Goal: Task Accomplishment & Management: Complete application form

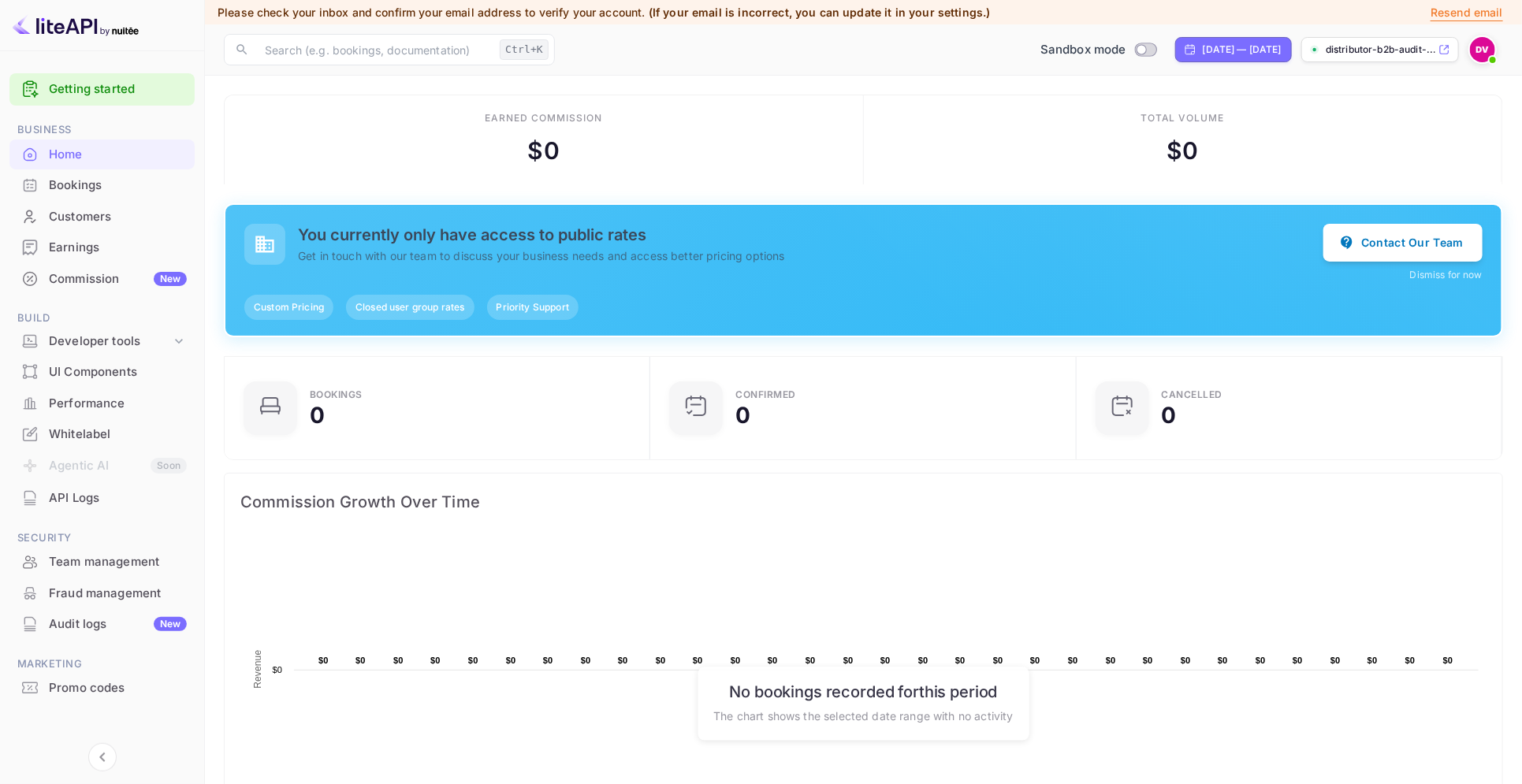
click at [1481, 59] on img at bounding box center [1483, 49] width 25 height 25
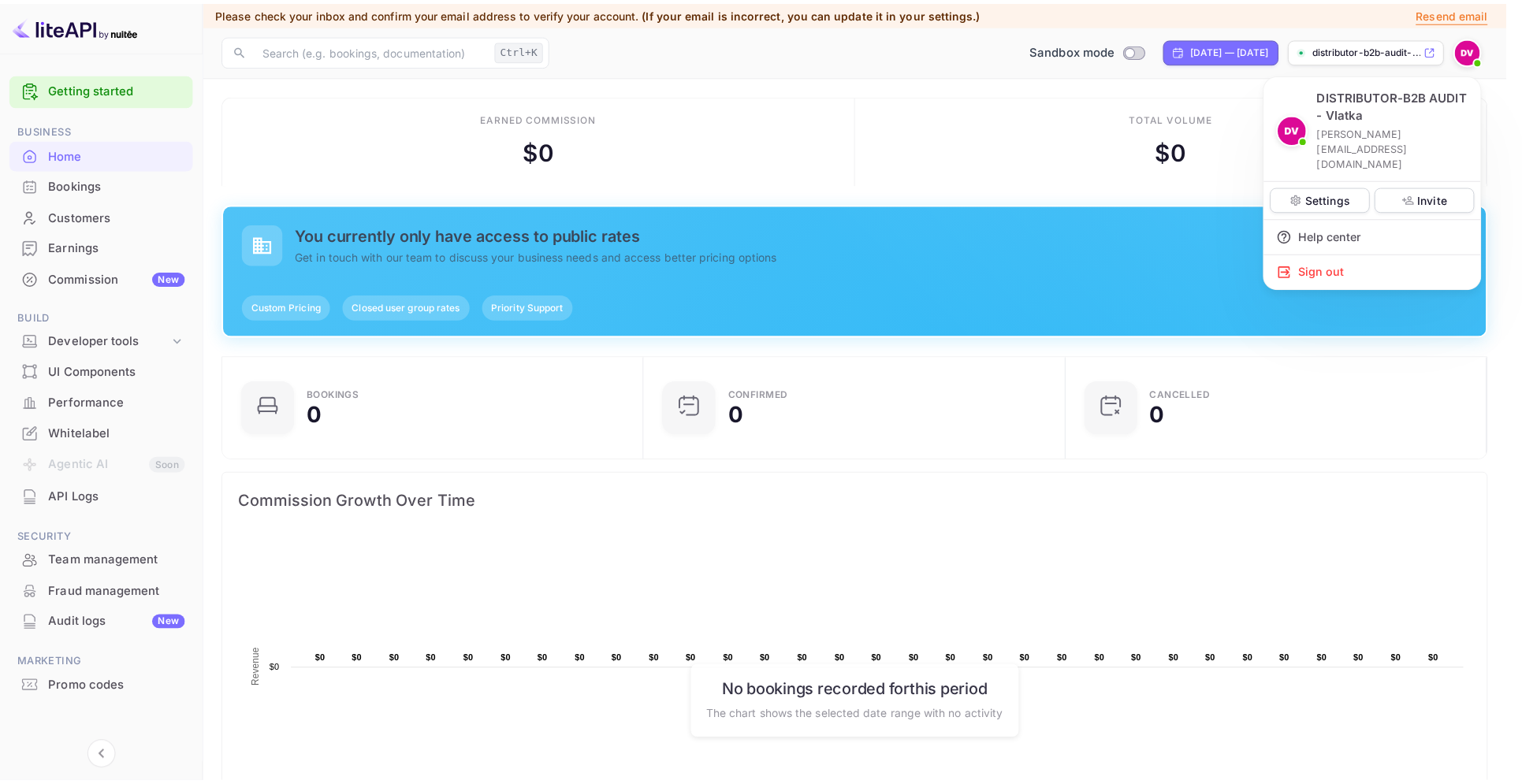
scroll to position [240, 401]
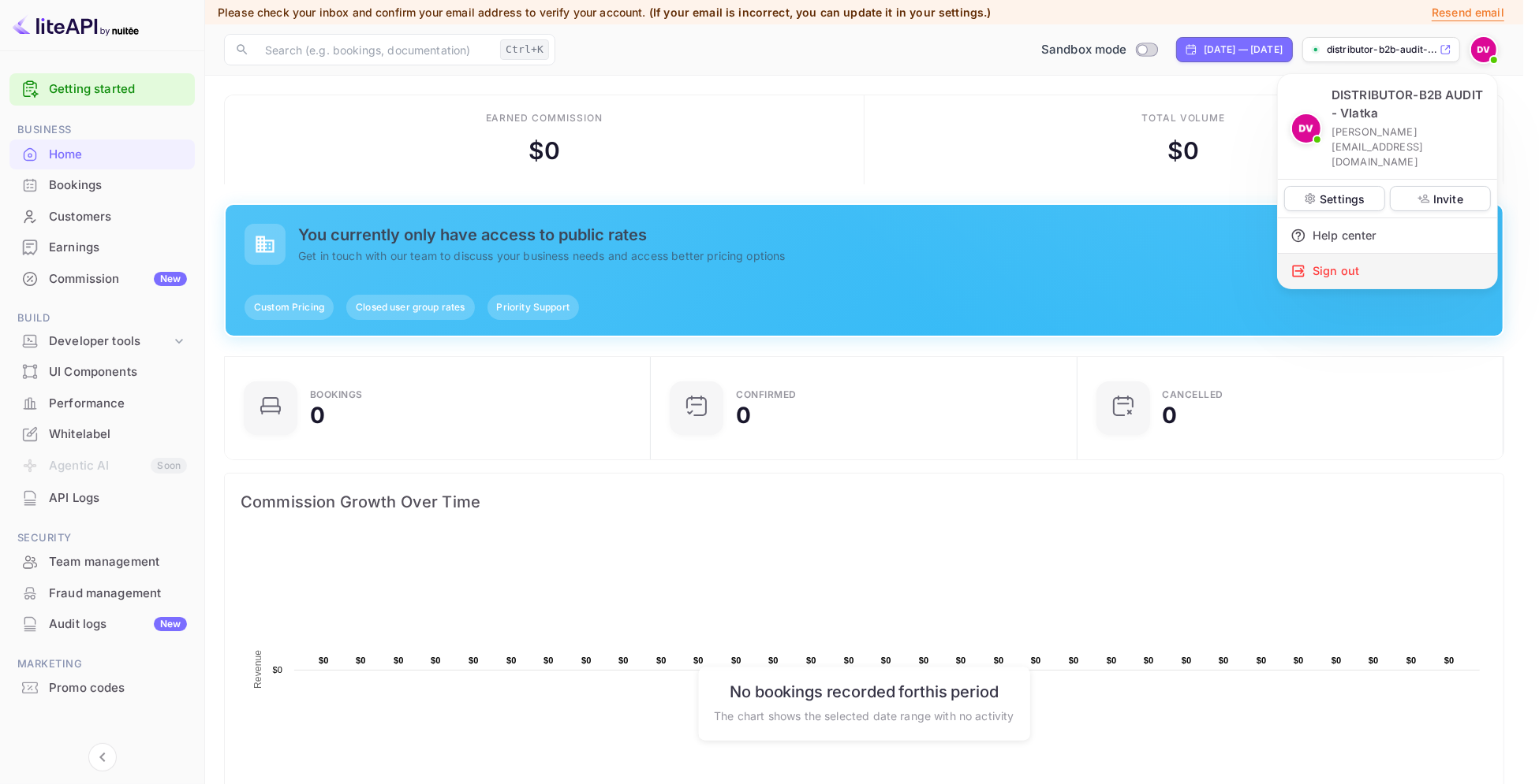
click at [1343, 254] on div "Sign out" at bounding box center [1387, 271] width 219 height 35
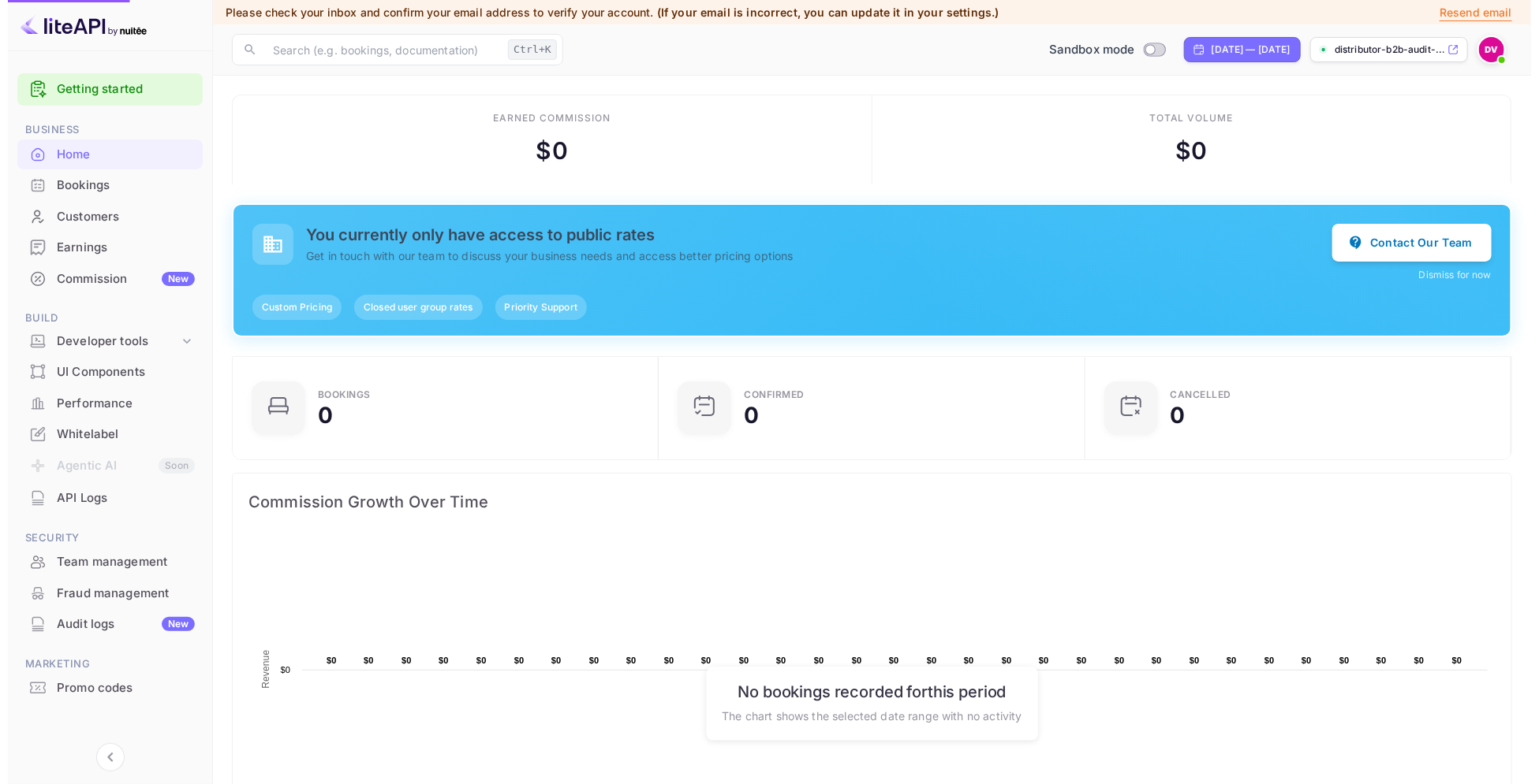
scroll to position [240, 402]
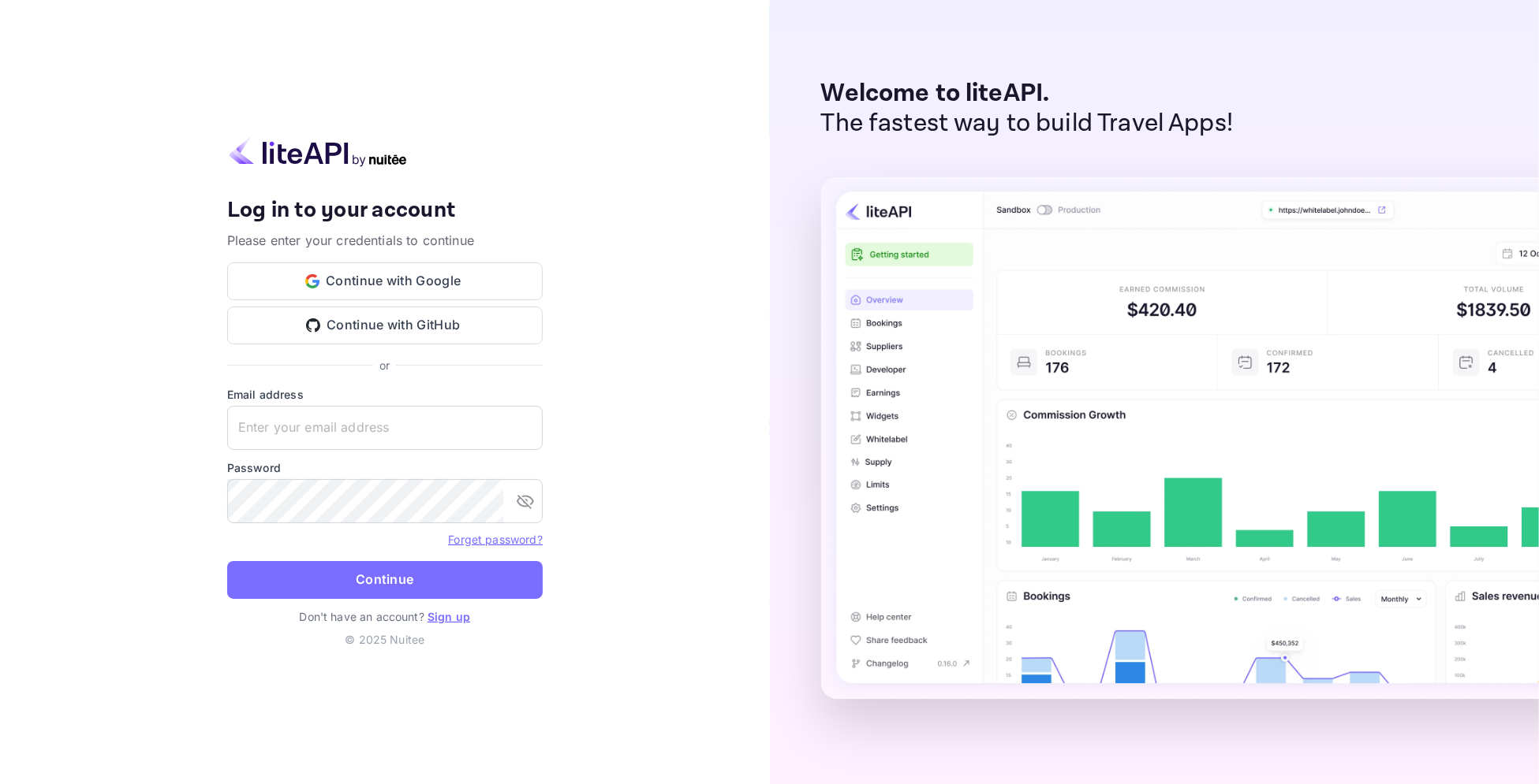
type input "vlatka+adria@bizboutique.biz"
click at [456, 616] on link "Sign up" at bounding box center [449, 617] width 43 height 14
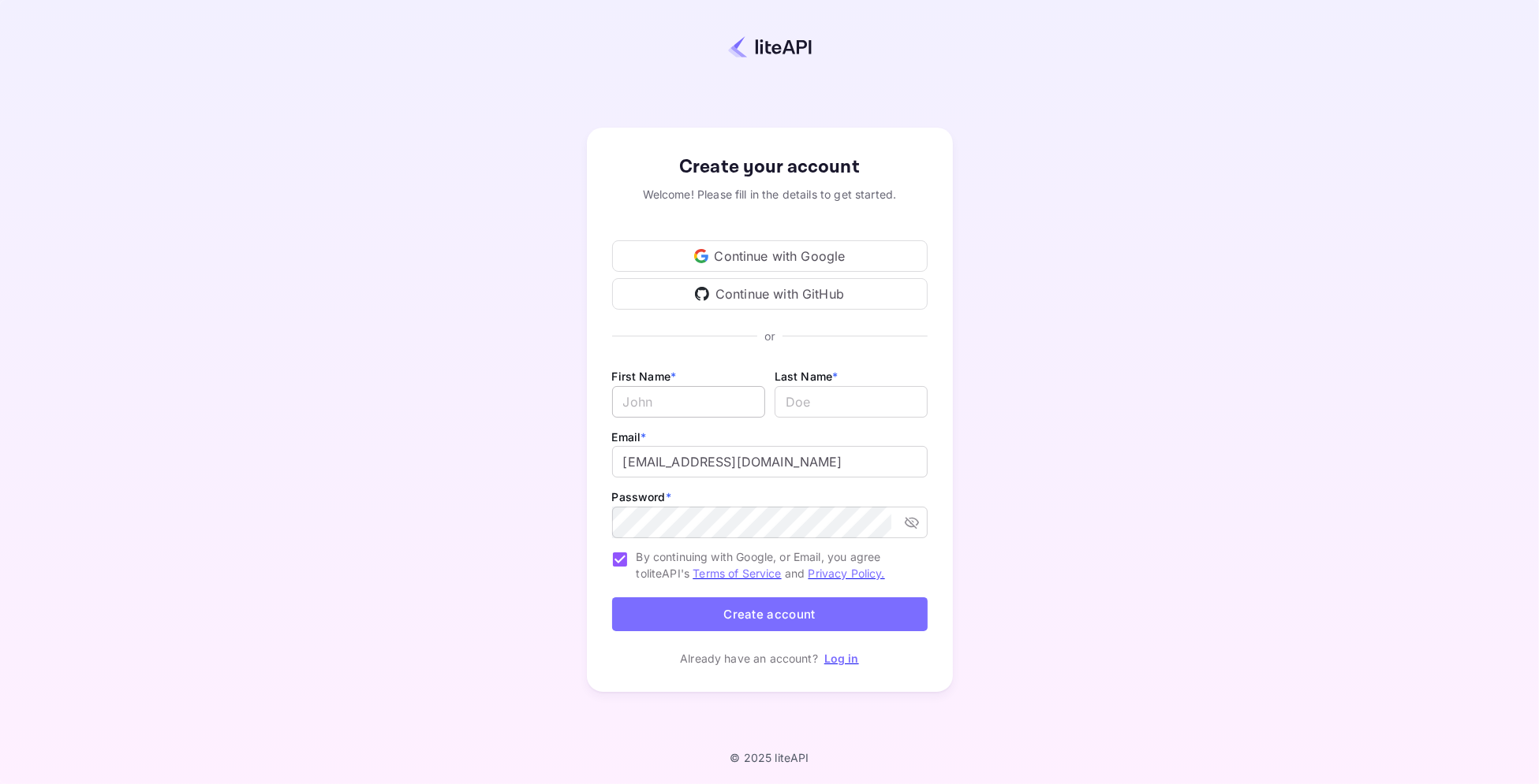
click at [659, 394] on input "Email *" at bounding box center [689, 401] width 153 height 32
type input "Nuitee"
type input "Adria"
click at [788, 616] on button "Create account" at bounding box center [770, 615] width 315 height 34
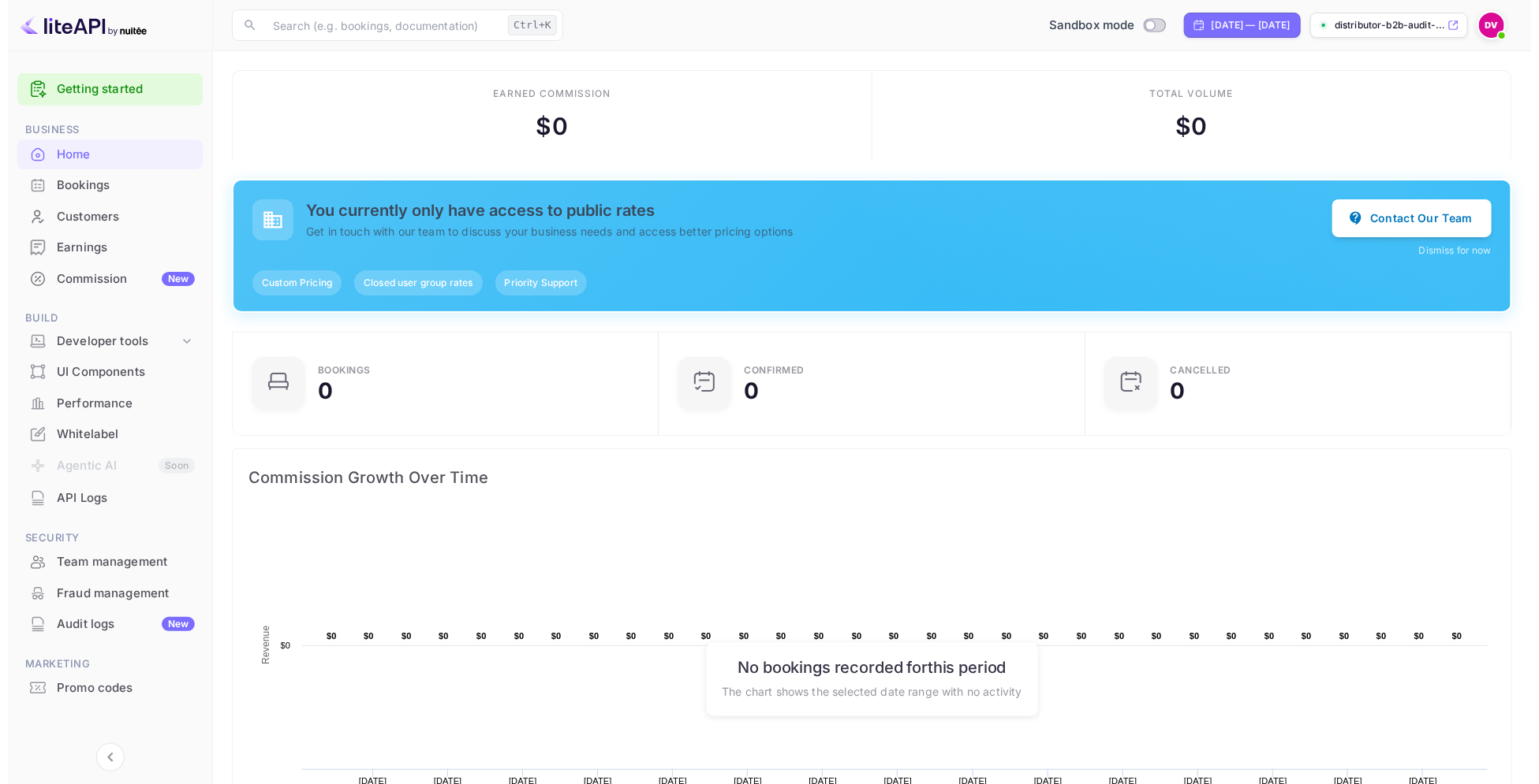
scroll to position [15, 16]
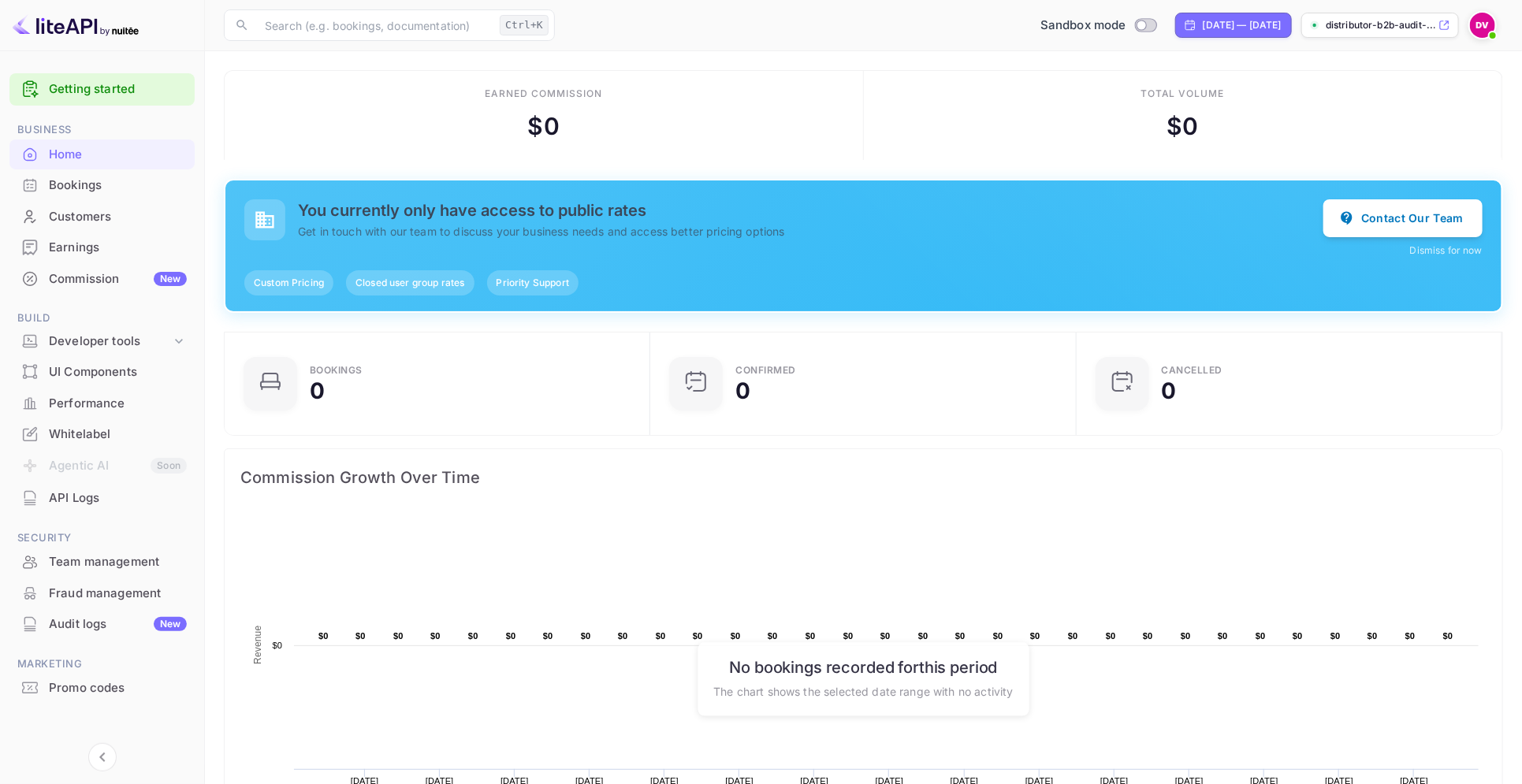
click at [1493, 33] on span at bounding box center [1493, 35] width 6 height 6
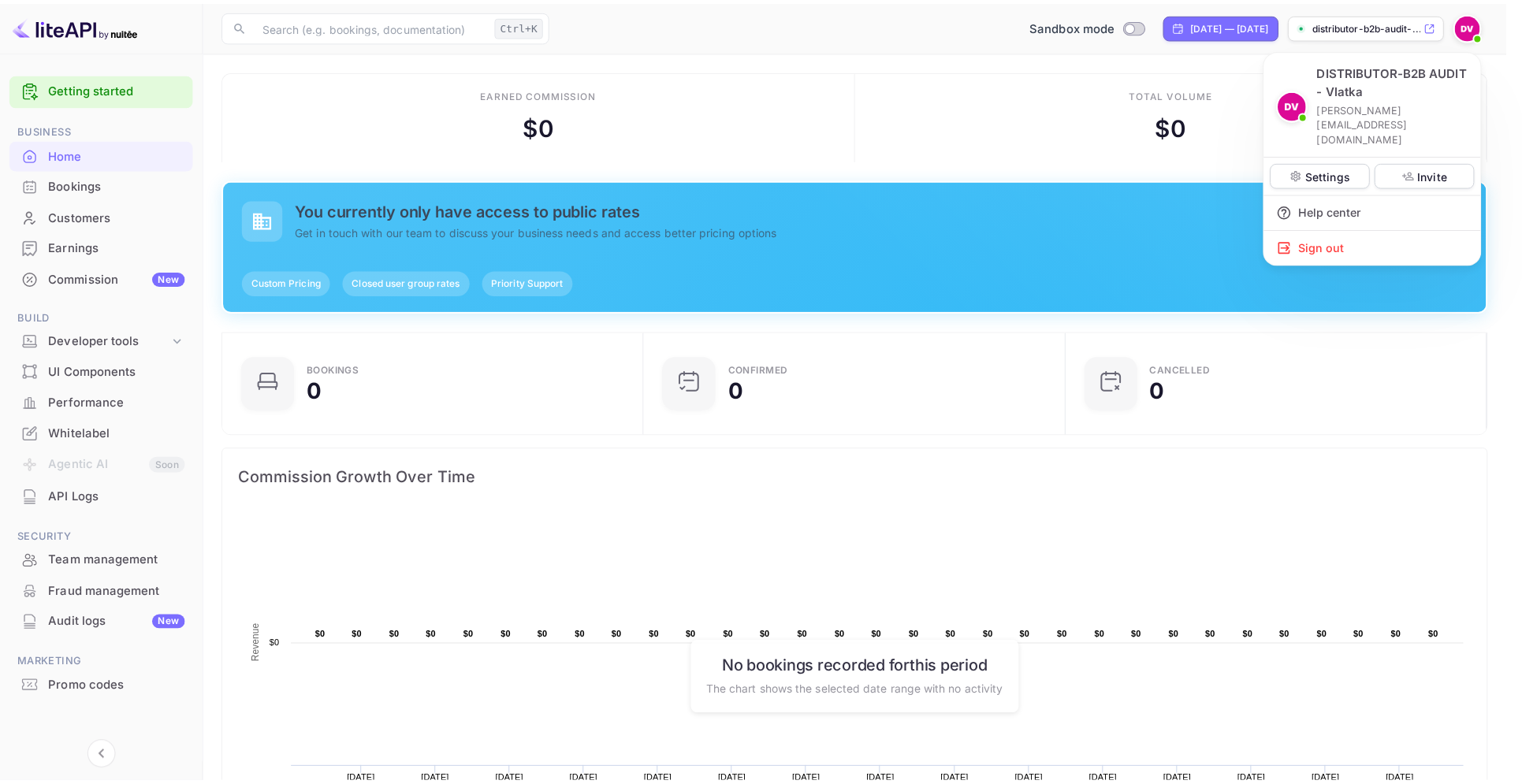
scroll to position [240, 401]
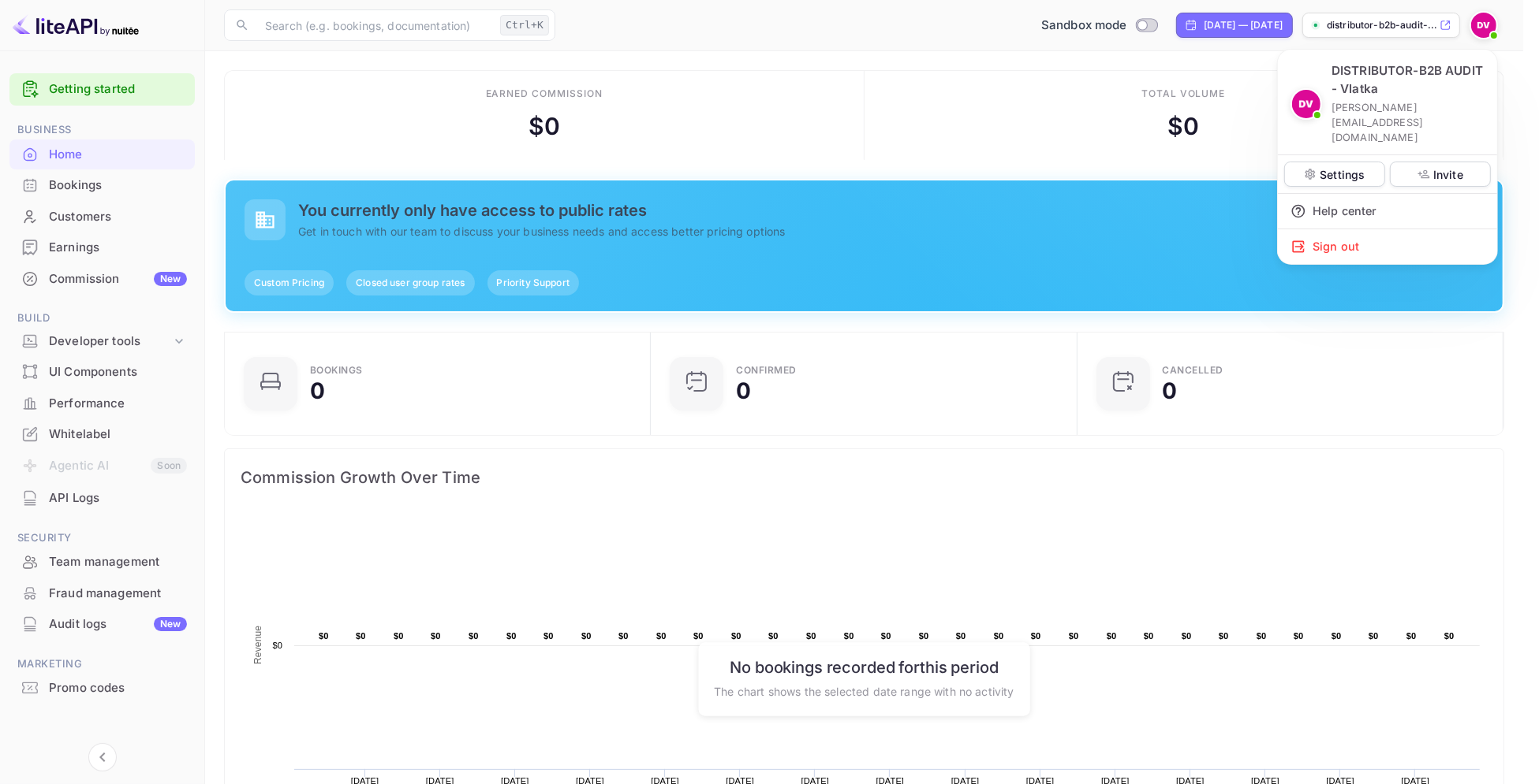
click at [1375, 103] on p "[PERSON_NAME][EMAIL_ADDRESS][DOMAIN_NAME]" at bounding box center [1408, 122] width 153 height 45
copy div "DISTRIBUTOR-B2B AUDIT - Vlatka"
click at [1364, 229] on div "Sign out" at bounding box center [1387, 246] width 219 height 35
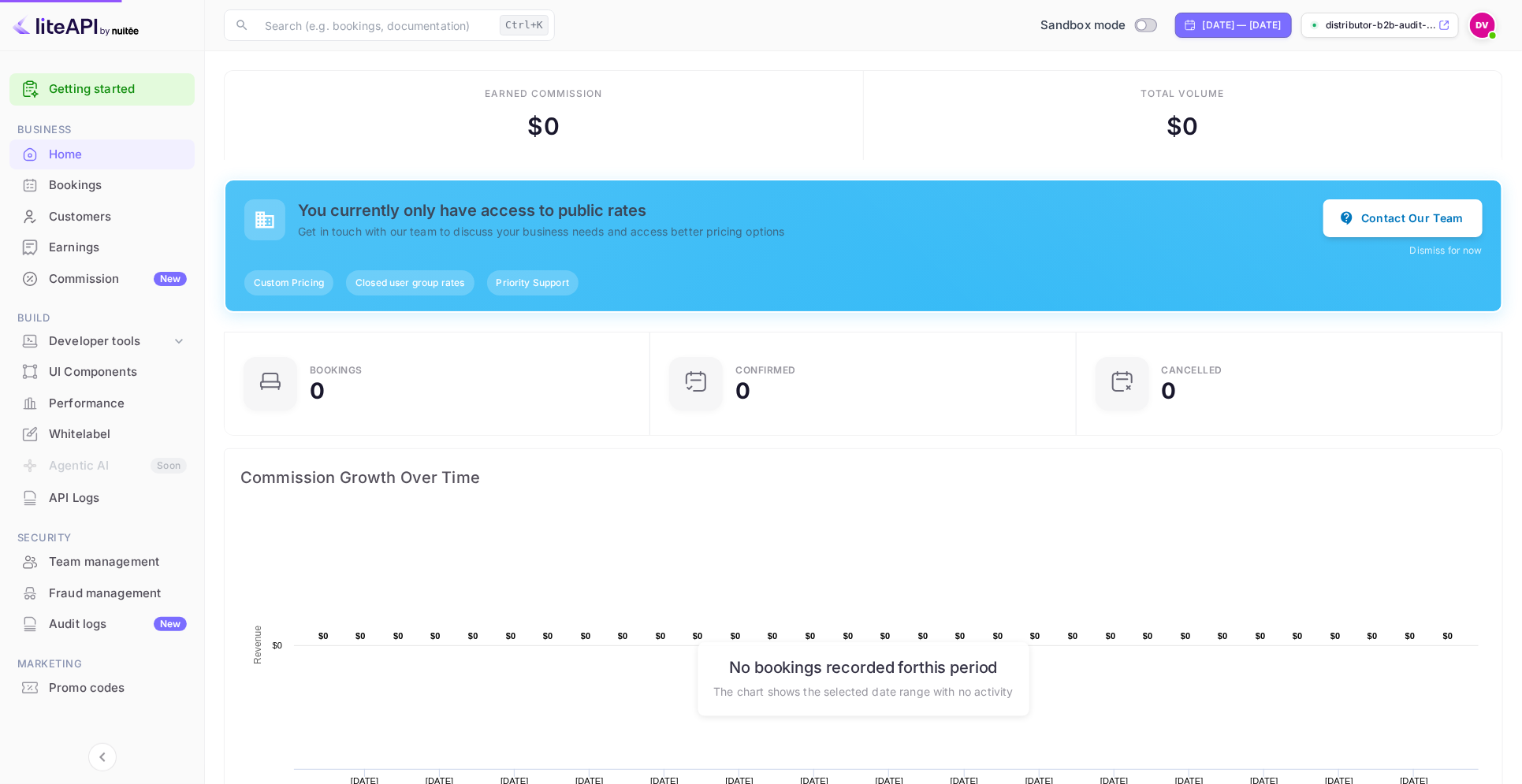
scroll to position [240, 401]
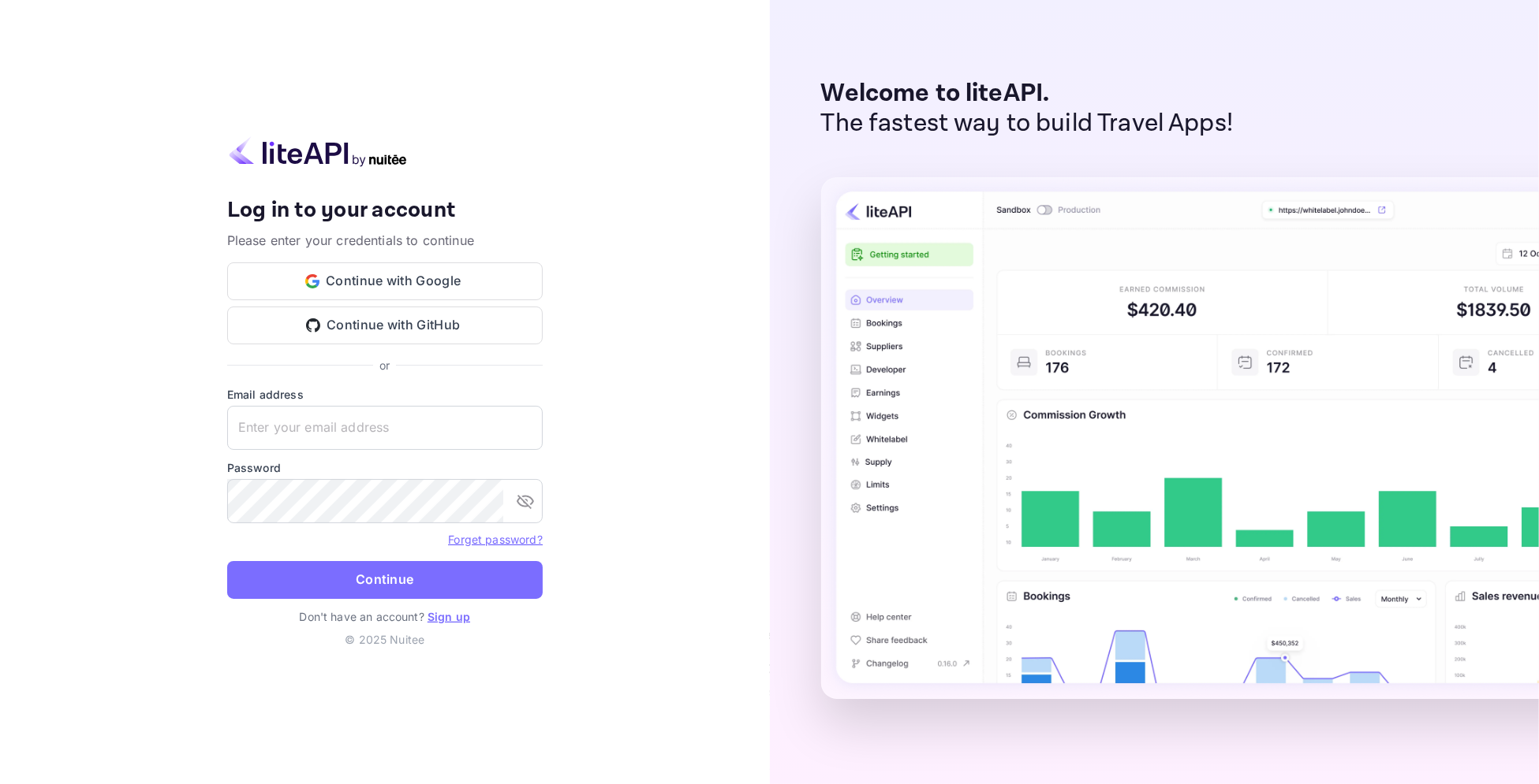
type input "[PERSON_NAME][EMAIL_ADDRESS][DOMAIN_NAME]"
click at [388, 563] on button "Continue" at bounding box center [385, 580] width 315 height 38
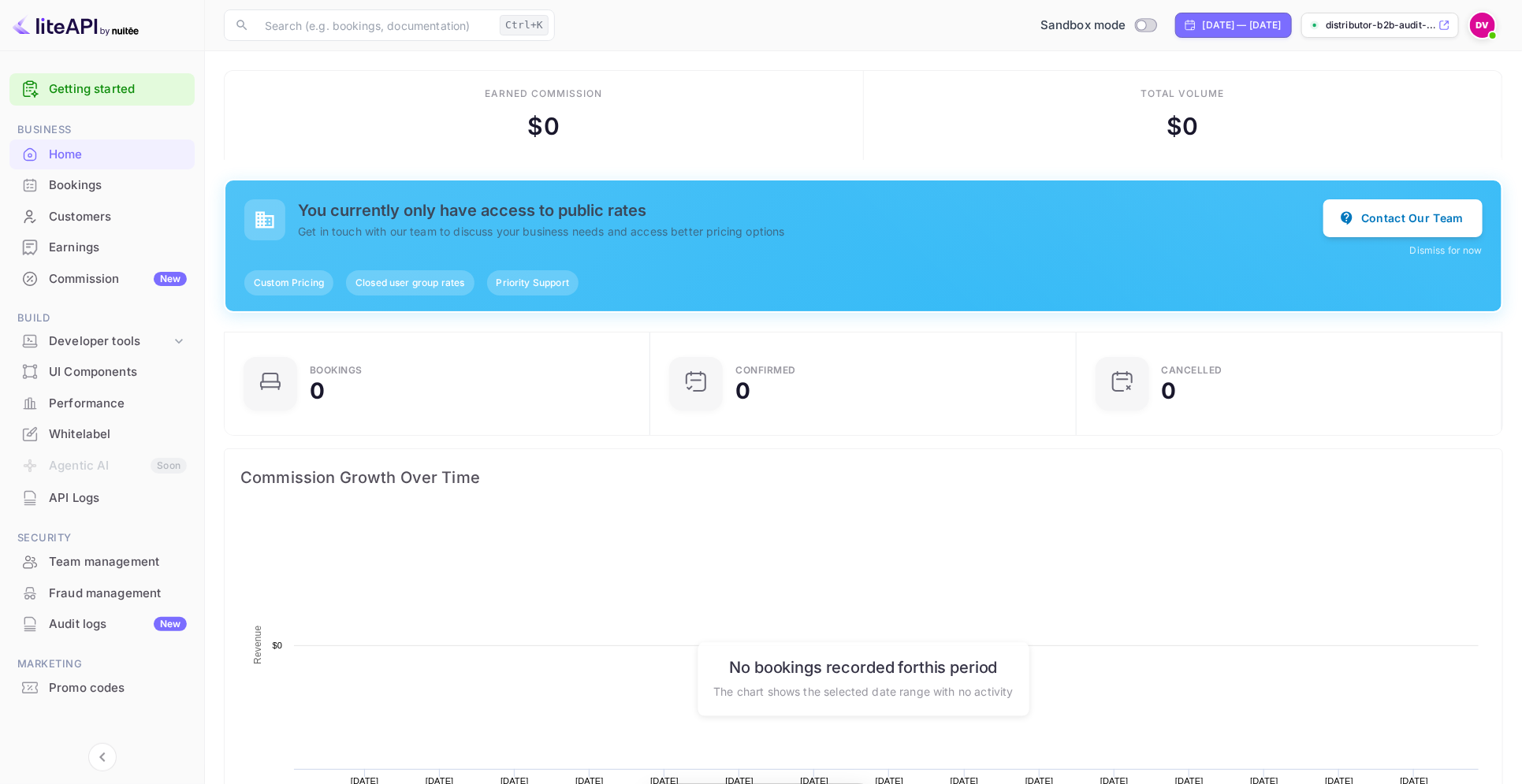
scroll to position [240, 401]
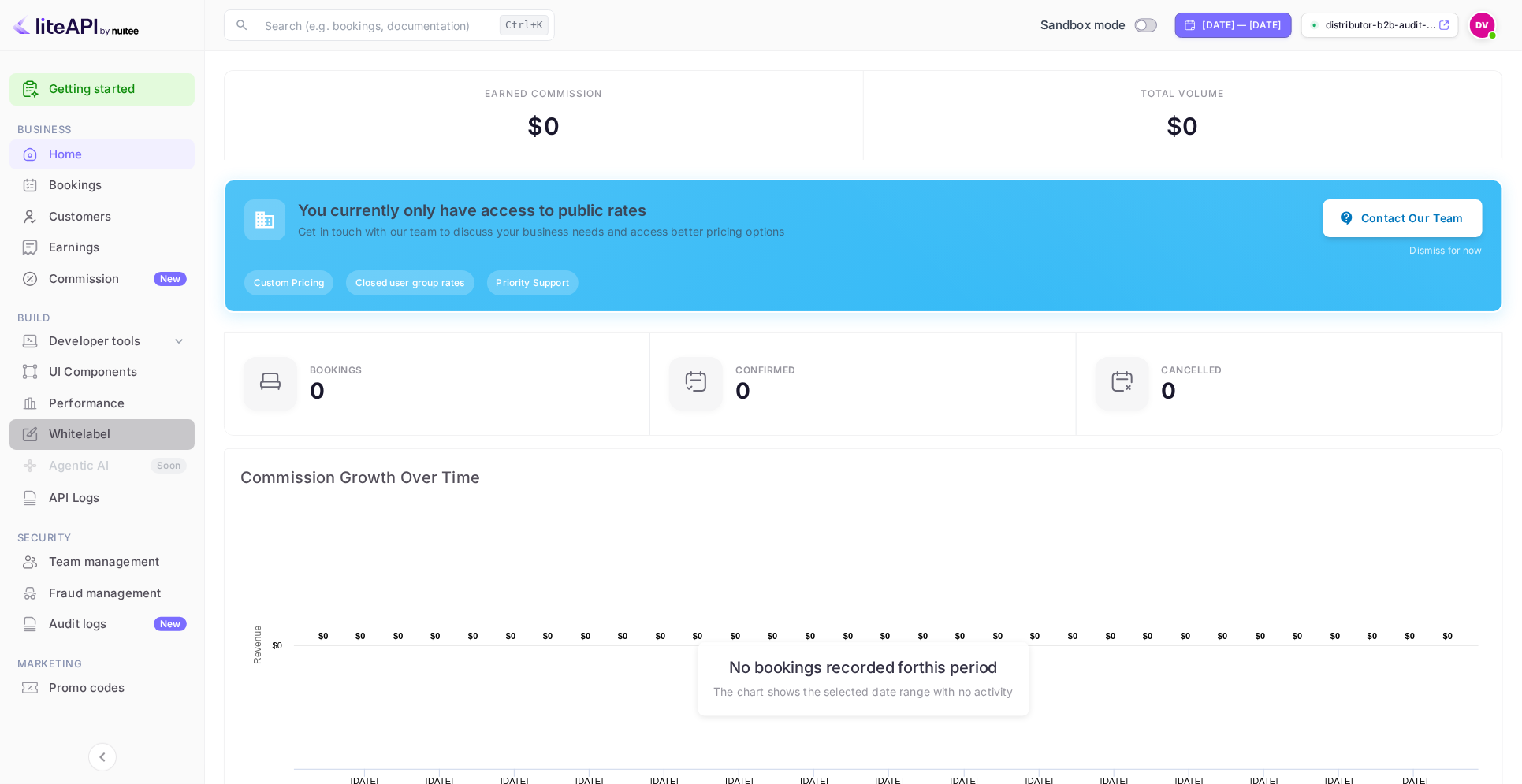
click at [87, 428] on div "Whitelabel" at bounding box center [117, 434] width 138 height 18
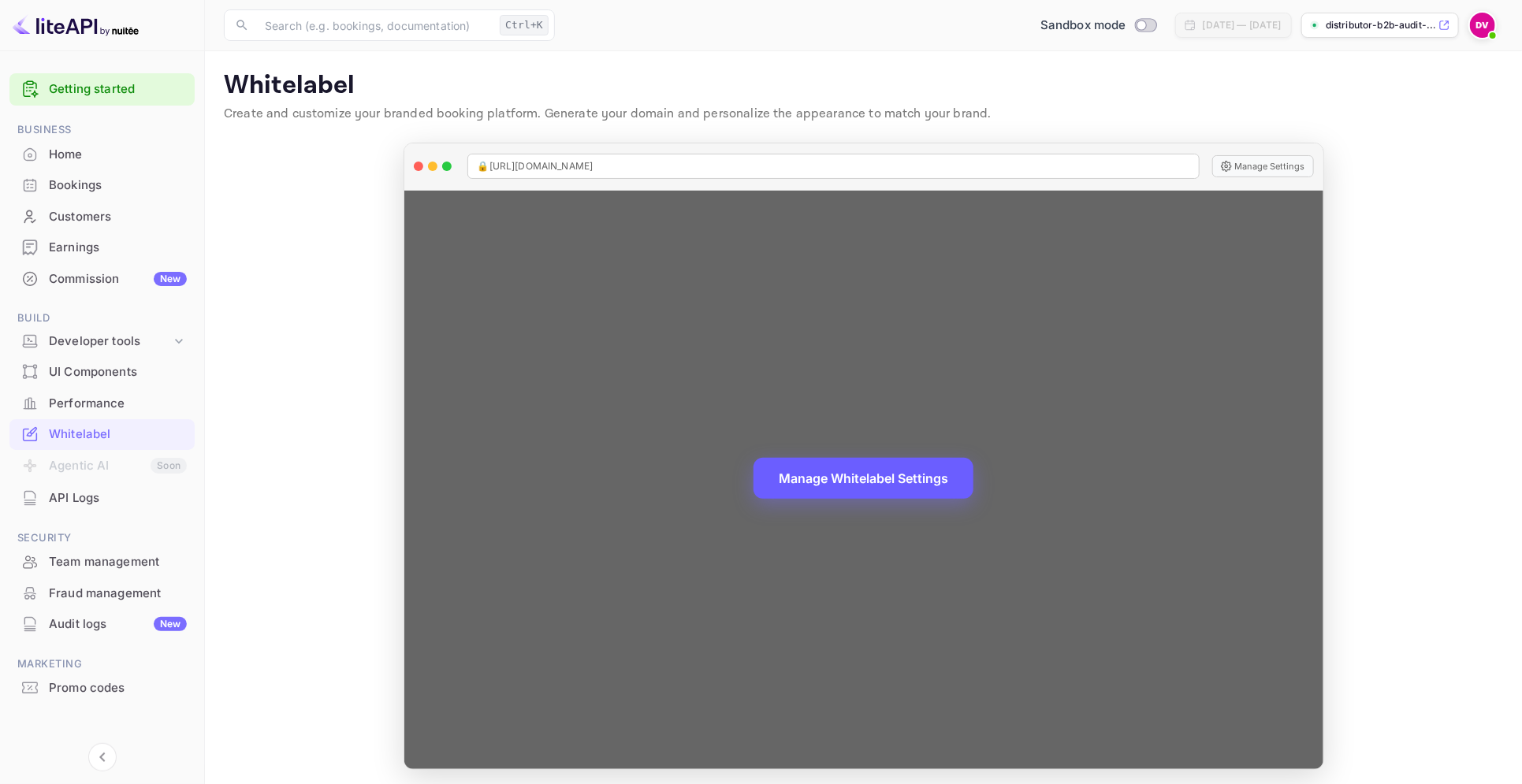
click at [880, 472] on button "Manage Whitelabel Settings" at bounding box center [863, 478] width 220 height 41
click at [803, 439] on div "Manage Whitelabel Settings" at bounding box center [864, 480] width 919 height 579
click at [794, 483] on button "Manage Whitelabel Settings" at bounding box center [863, 478] width 220 height 41
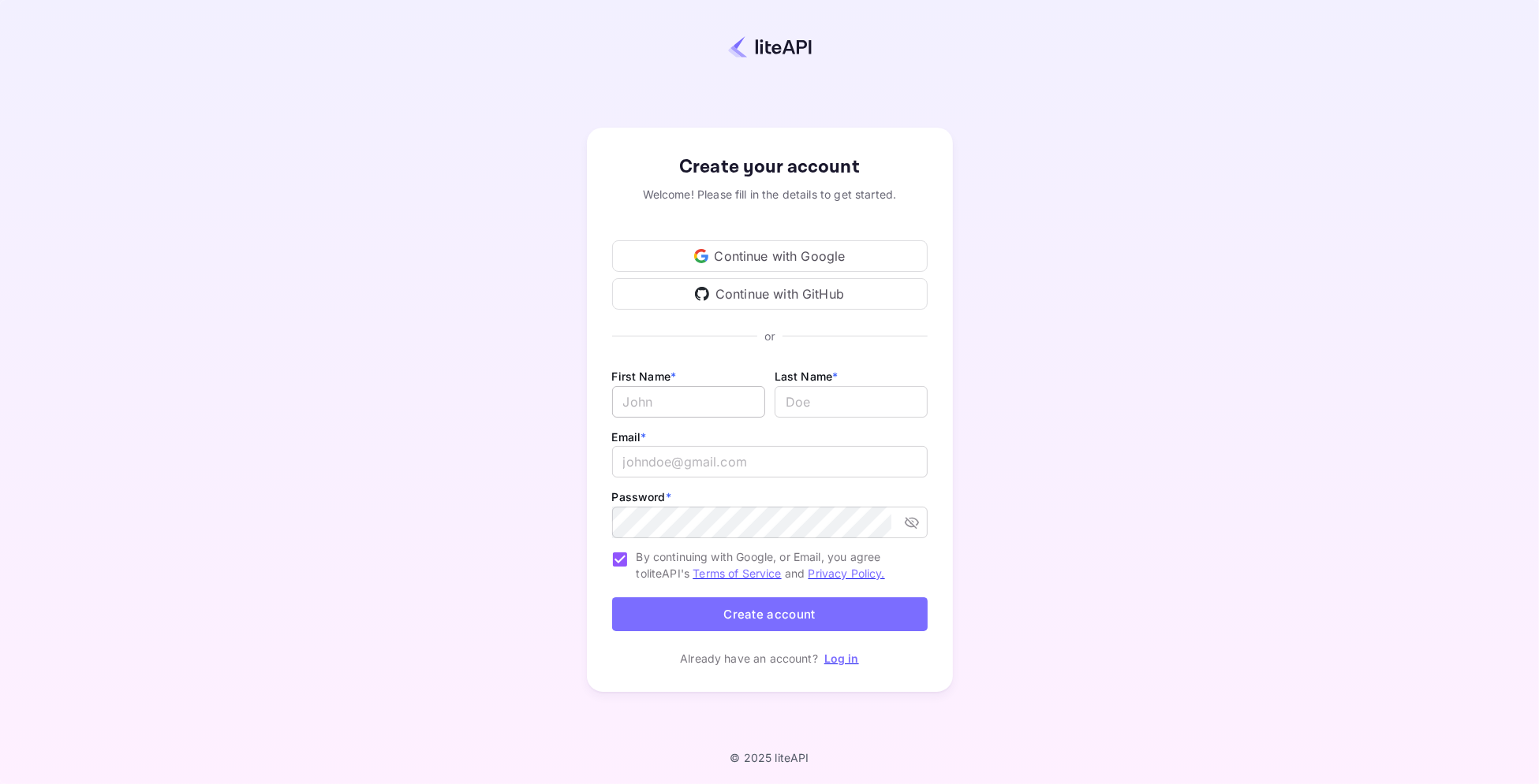
type input "[PERSON_NAME][EMAIL_ADDRESS][DOMAIN_NAME]"
click at [694, 405] on input "Email *" at bounding box center [689, 401] width 153 height 32
type input "NUITEE"
type input "C"
type input "B"
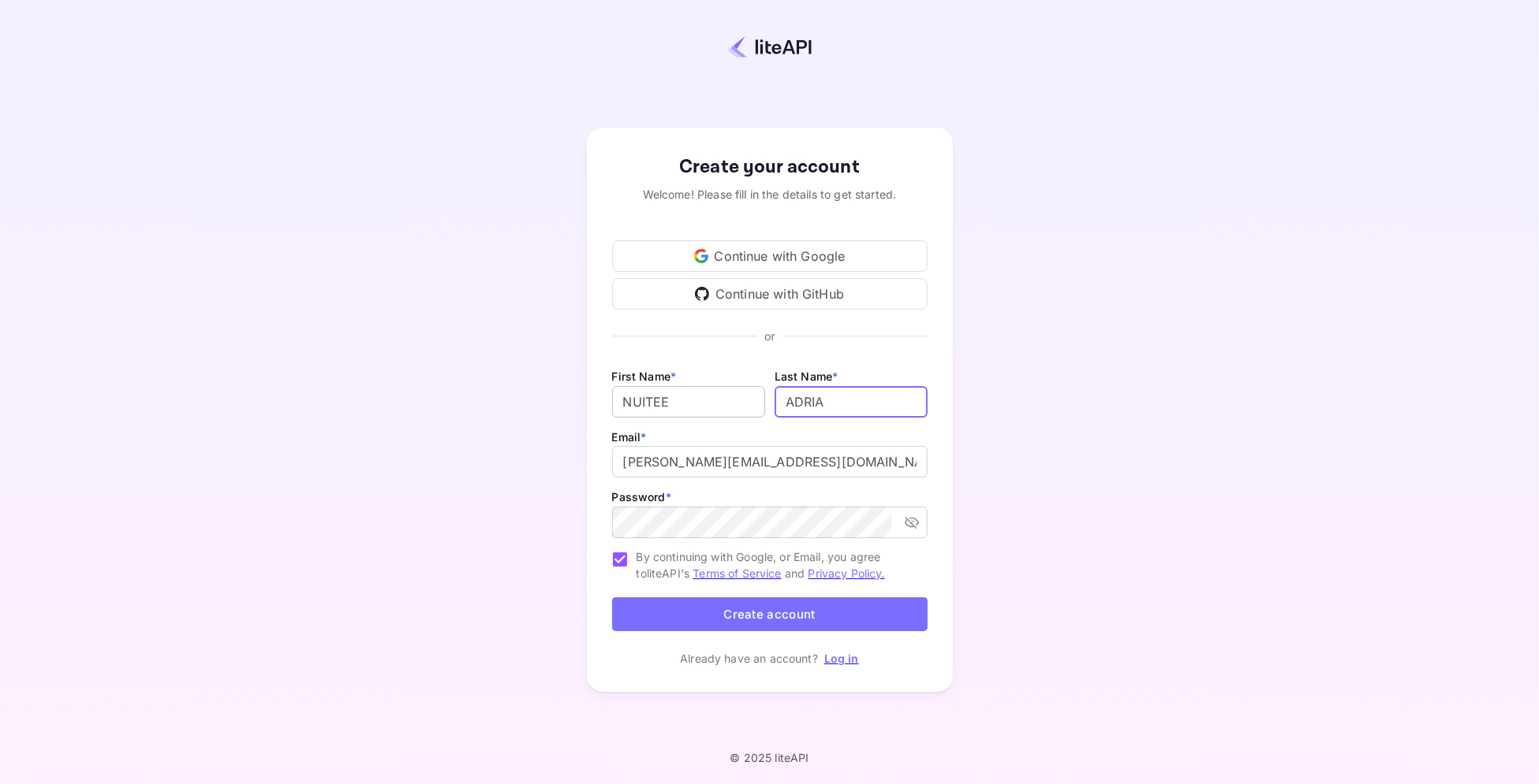
type input "ADRIA"
click at [689, 466] on input "[PERSON_NAME][EMAIL_ADDRESS][DOMAIN_NAME]" at bounding box center [770, 461] width 315 height 32
click at [855, 490] on div "Password * ​" at bounding box center [770, 514] width 315 height 54
click at [911, 522] on icon "toggle password visibility" at bounding box center [911, 522] width 15 height 15
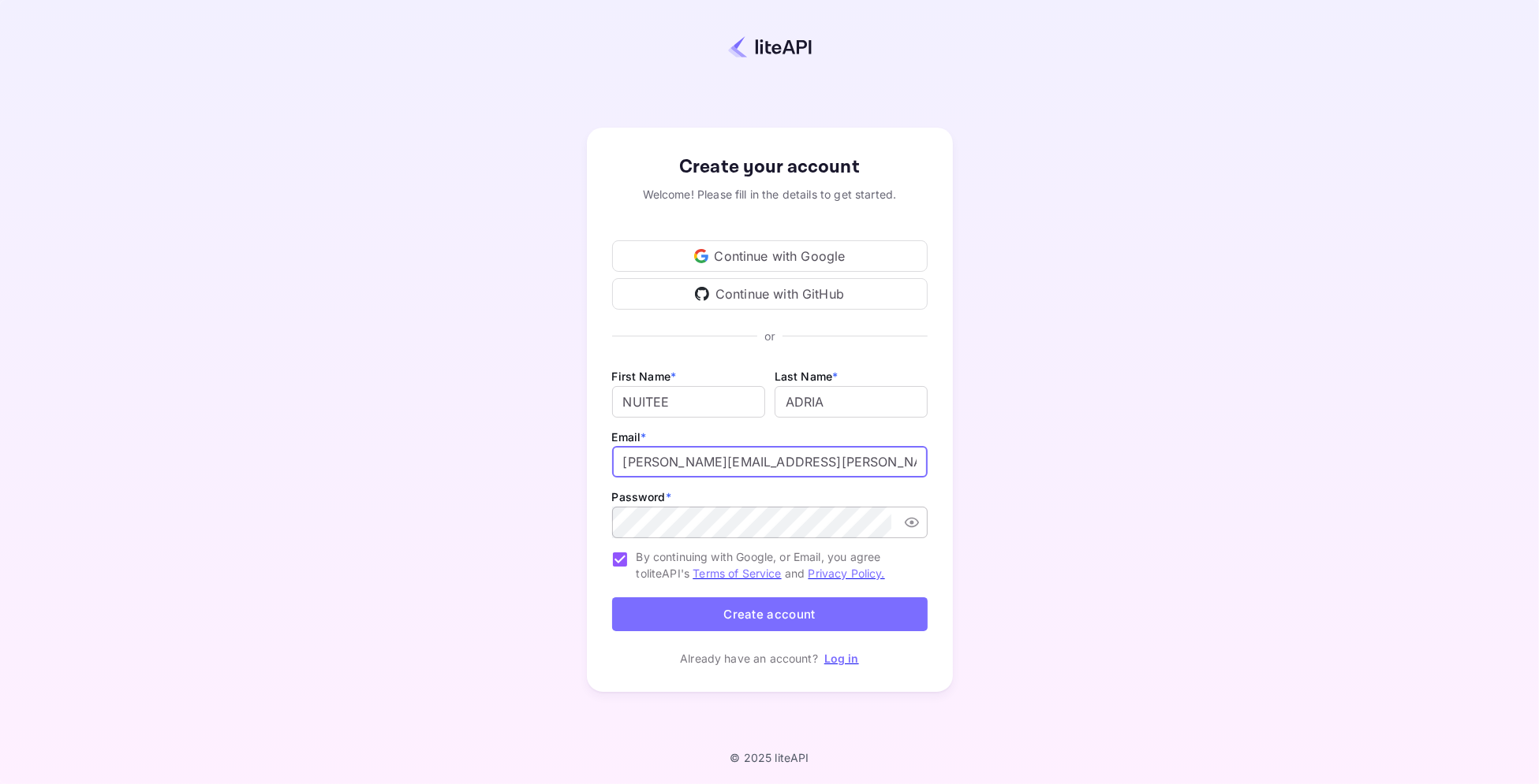
drag, startPoint x: 619, startPoint y: 462, endPoint x: 668, endPoint y: 468, distance: 49.4
click at [668, 468] on input "[PERSON_NAME][EMAIL_ADDRESS][PERSON_NAME][DOMAIN_NAME]" at bounding box center [770, 461] width 315 height 32
drag, startPoint x: 707, startPoint y: 463, endPoint x: 1001, endPoint y: 465, distance: 294.0
click at [1001, 465] on div "Create your account Welcome! Please fill in the details to get started. Continu…" at bounding box center [769, 410] width 1400 height 683
type input "[EMAIL_ADDRESS][DOMAIN_NAME]"
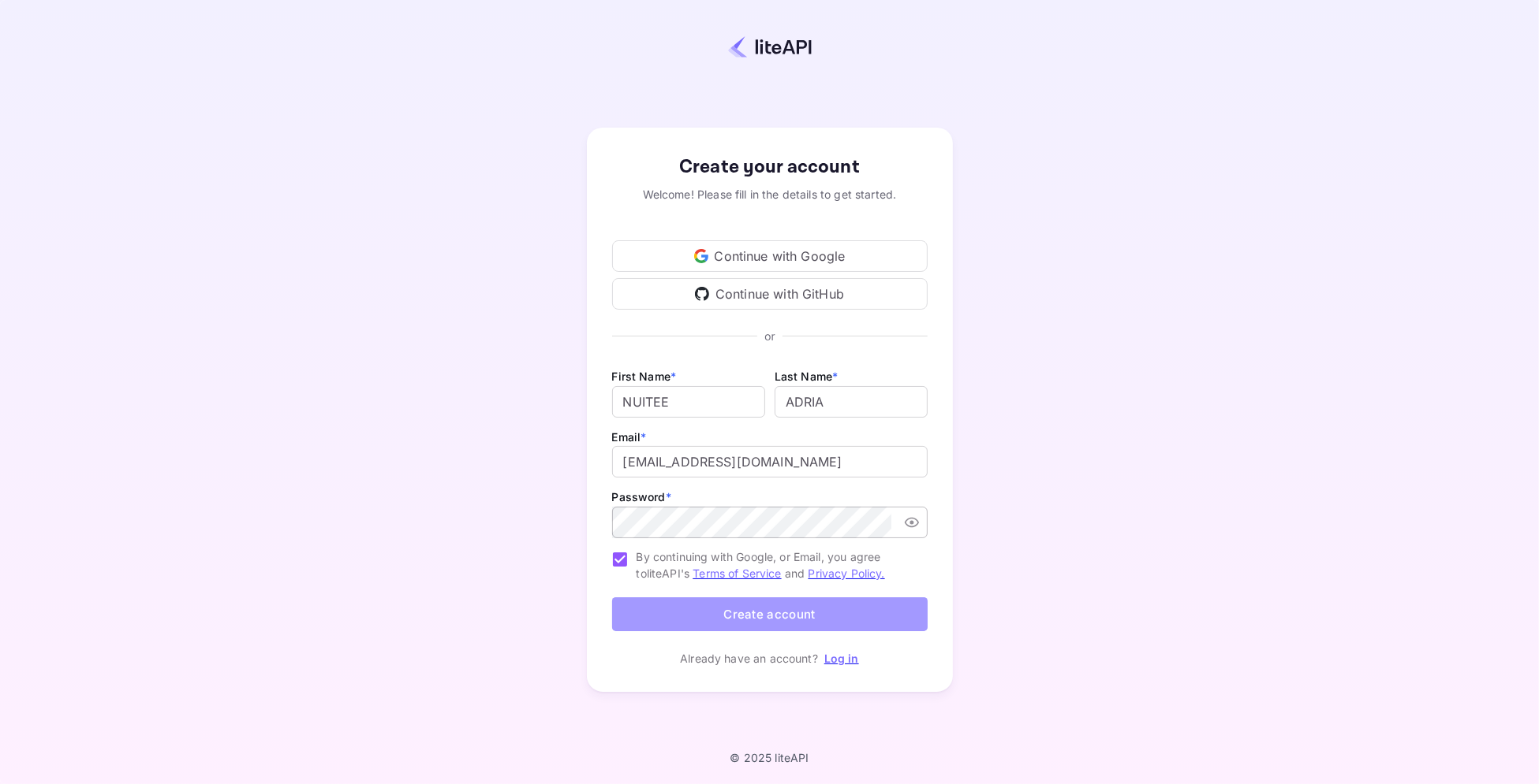
click at [797, 618] on button "Create account" at bounding box center [770, 615] width 315 height 34
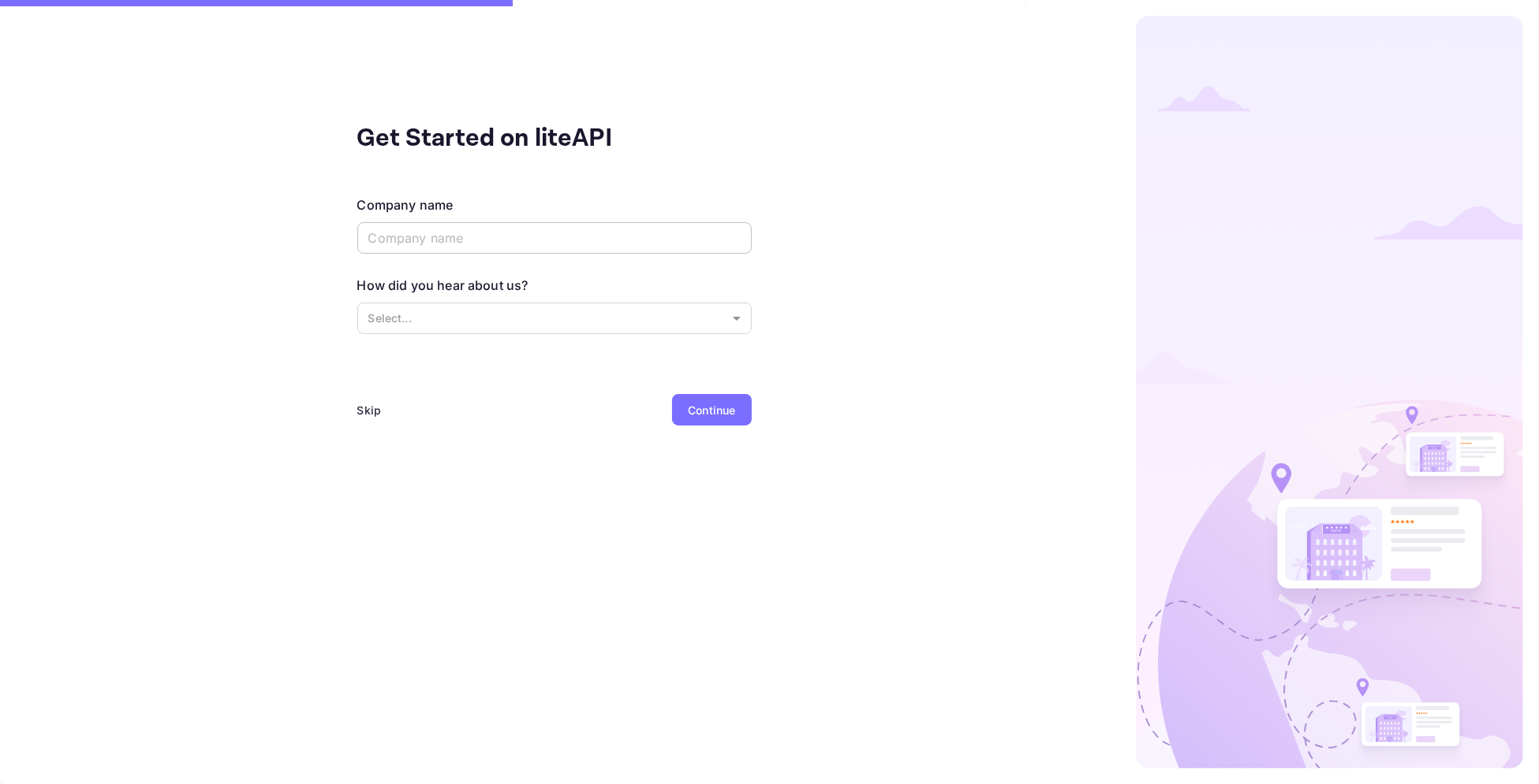
click at [436, 250] on input "text" at bounding box center [554, 238] width 394 height 32
type input "Nuitee Adria"
click at [697, 412] on div "Continue" at bounding box center [711, 410] width 47 height 16
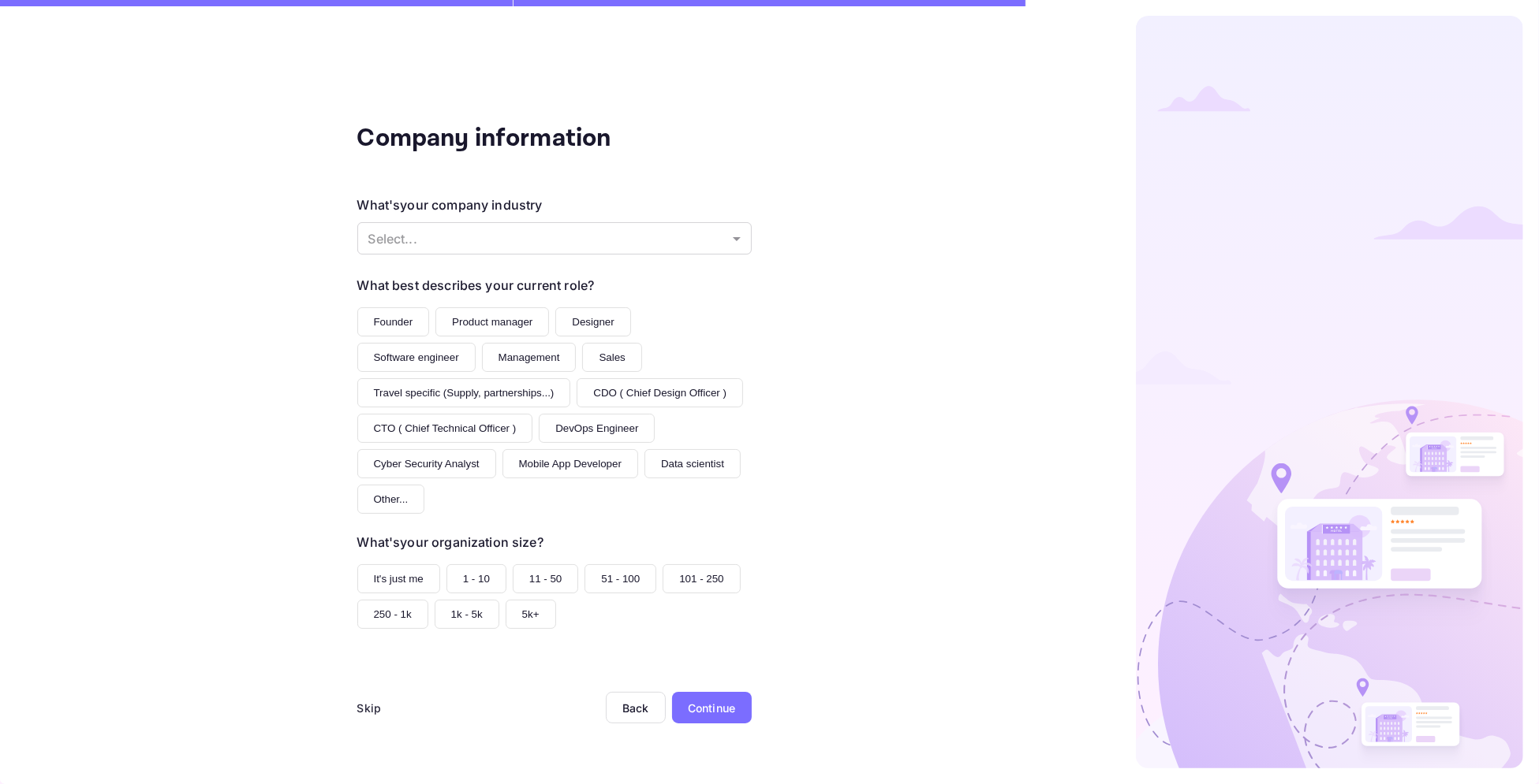
click at [363, 709] on div "Skip" at bounding box center [369, 708] width 25 height 16
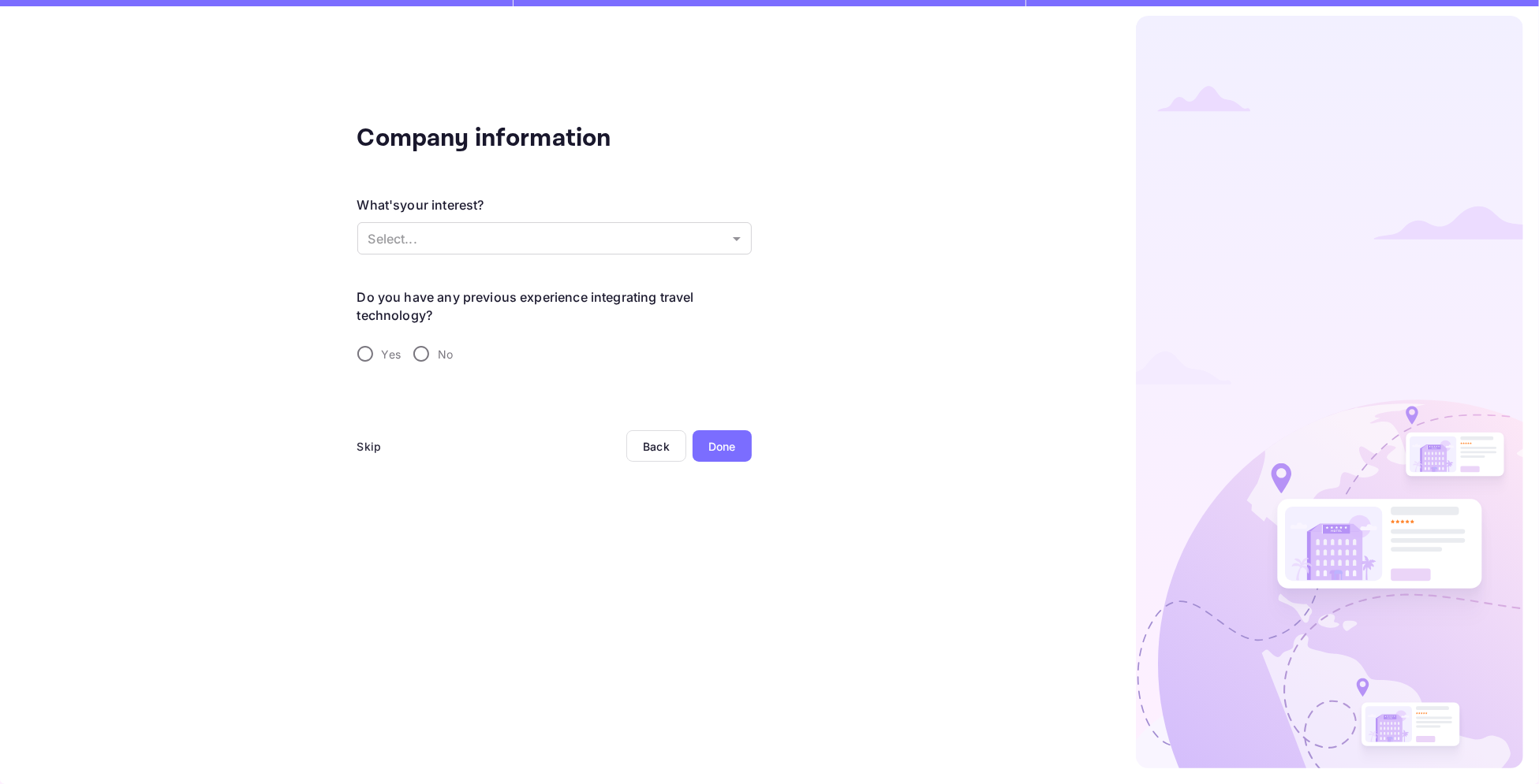
click at [355, 440] on div "Company information What's your interest? Select... ​ Do you have any previous …" at bounding box center [554, 392] width 1108 height 784
click at [366, 444] on div "Skip" at bounding box center [369, 446] width 25 height 16
